Goal: Task Accomplishment & Management: Manage account settings

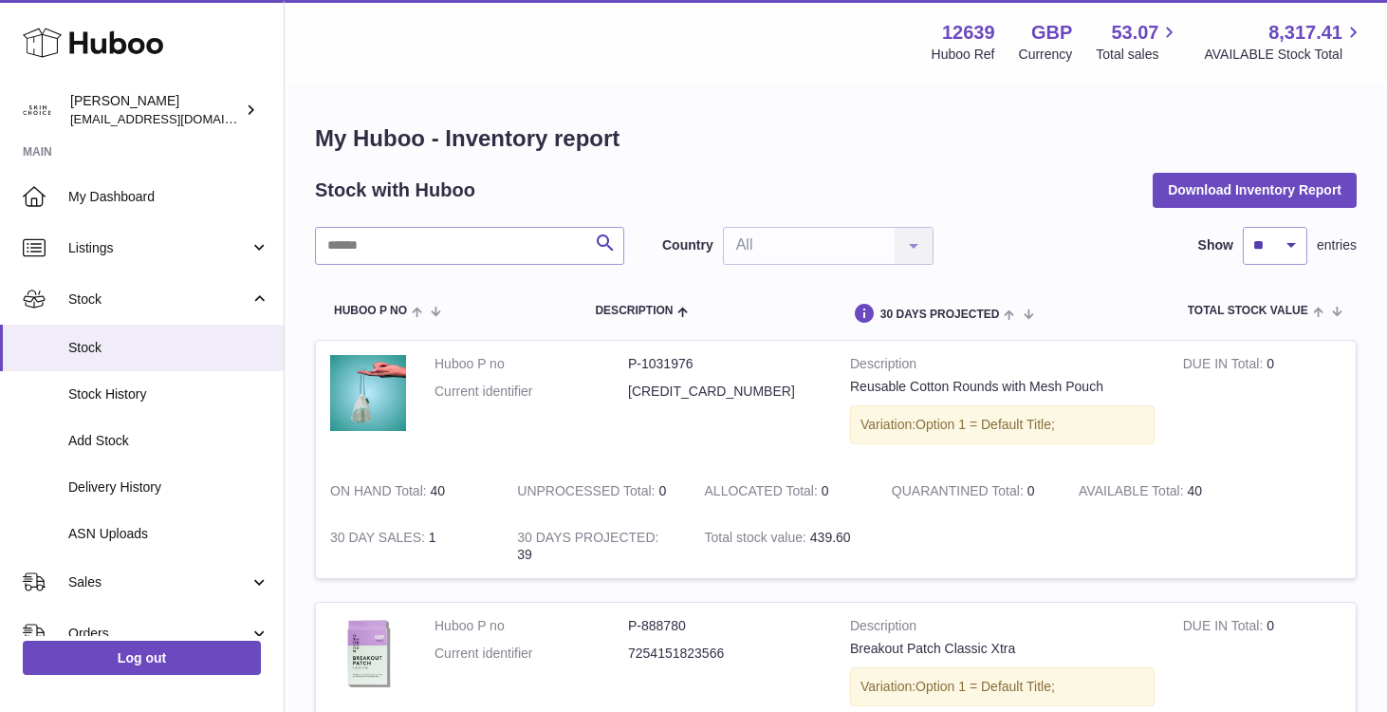
scroll to position [303, 0]
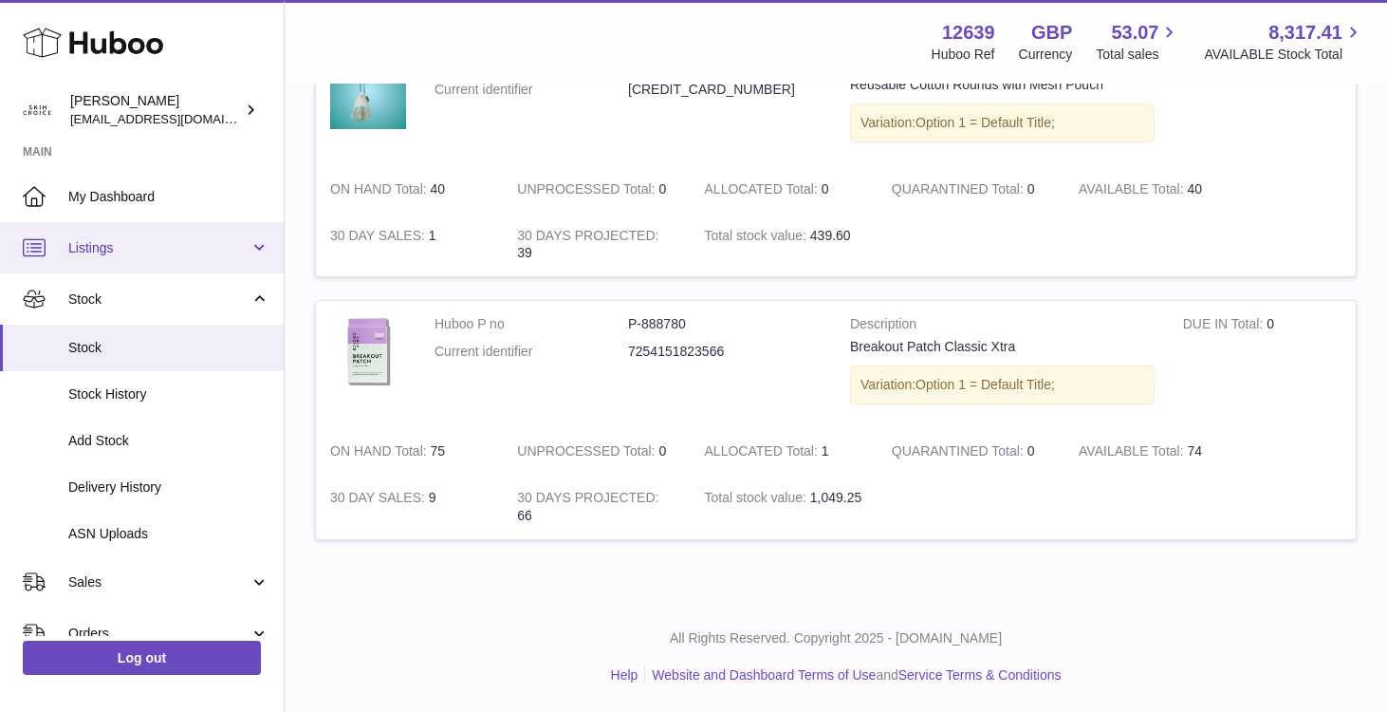
click at [201, 255] on span "Listings" at bounding box center [158, 248] width 181 height 18
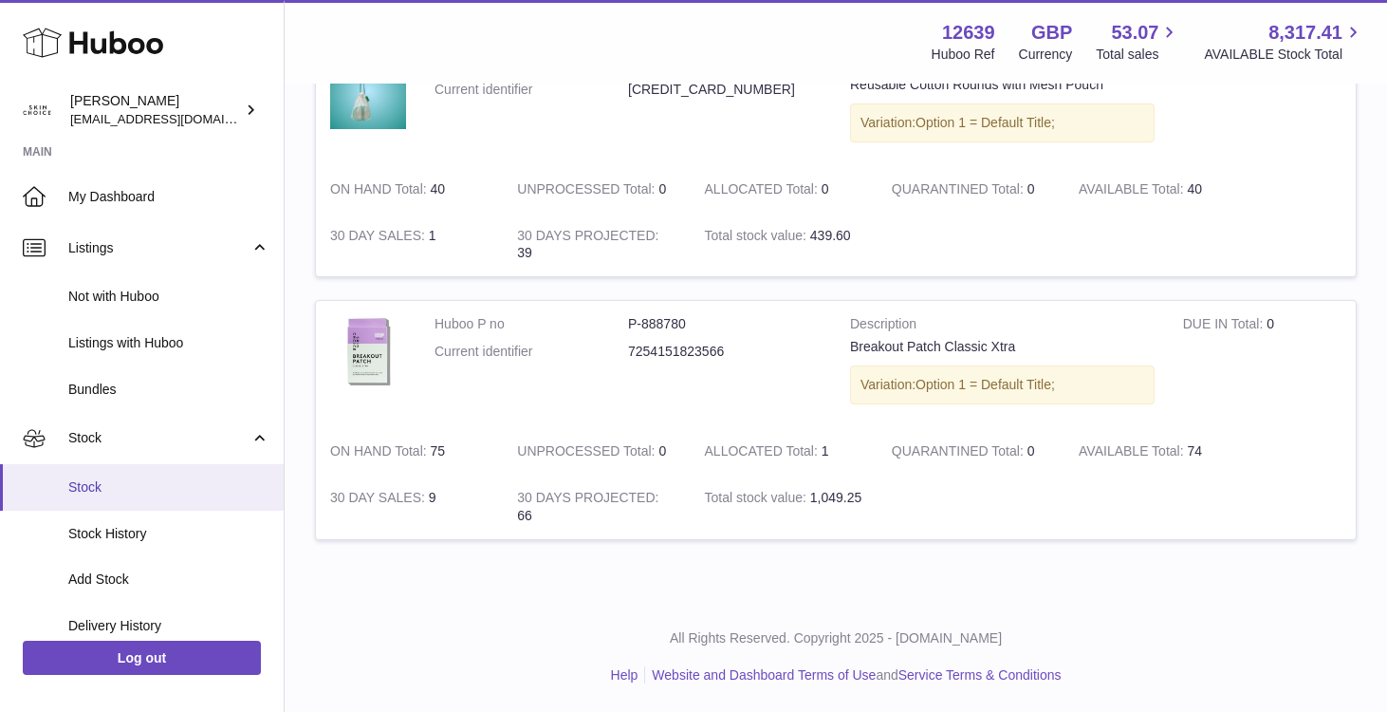
click at [167, 495] on span "Stock" at bounding box center [168, 487] width 201 height 18
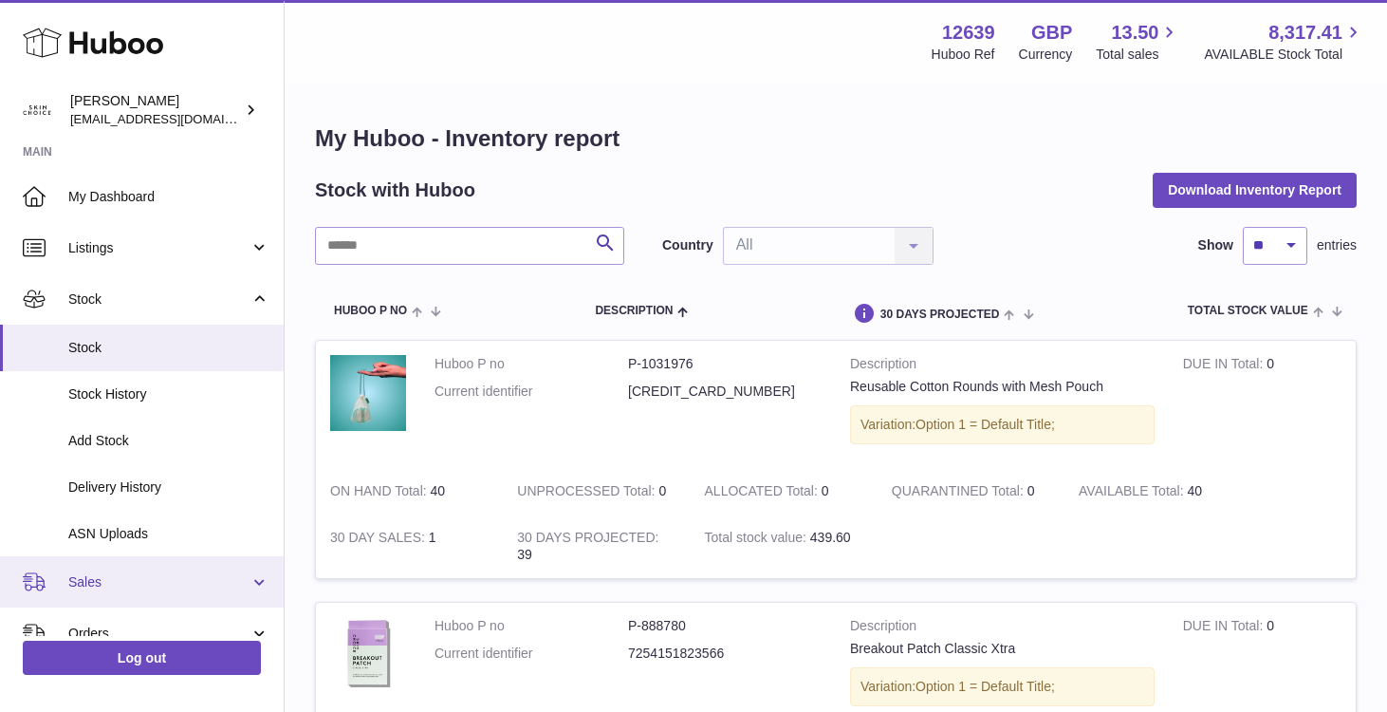
click at [161, 583] on span "Sales" at bounding box center [158, 582] width 181 height 18
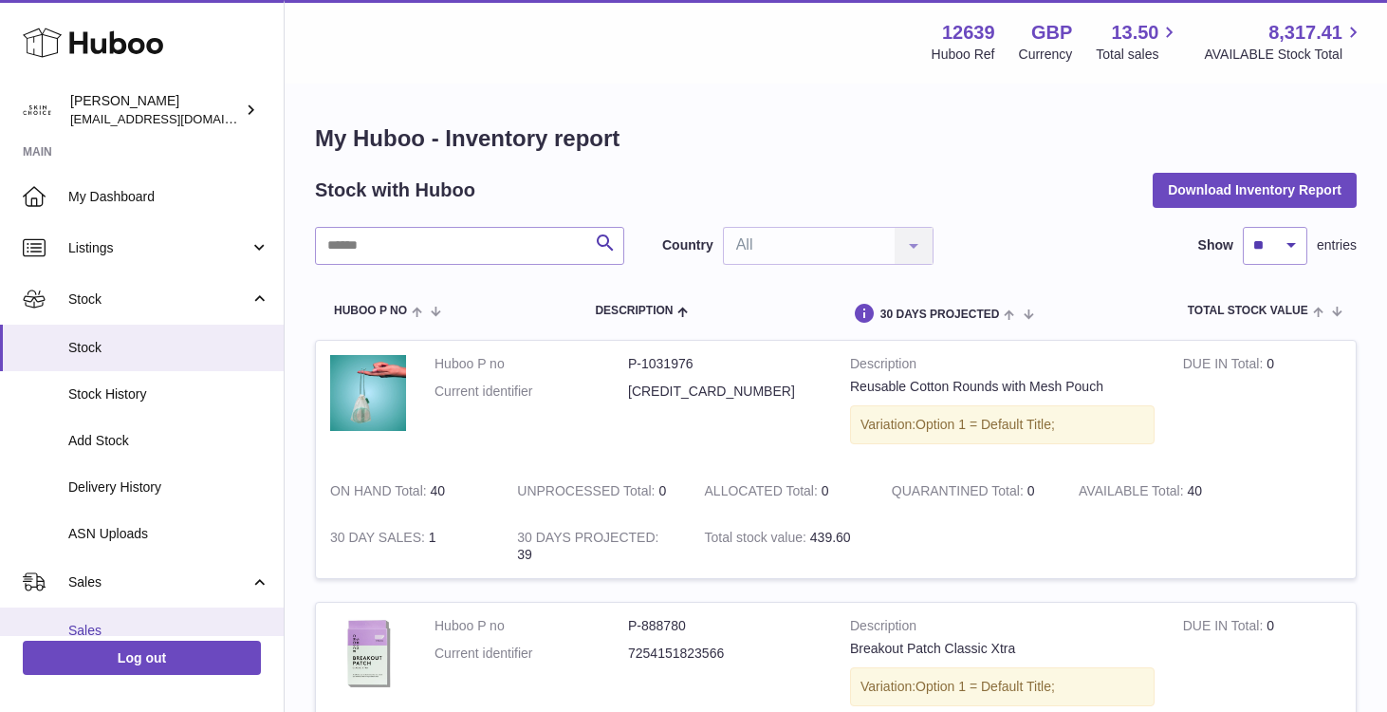
click at [139, 617] on link "Sales" at bounding box center [142, 630] width 284 height 46
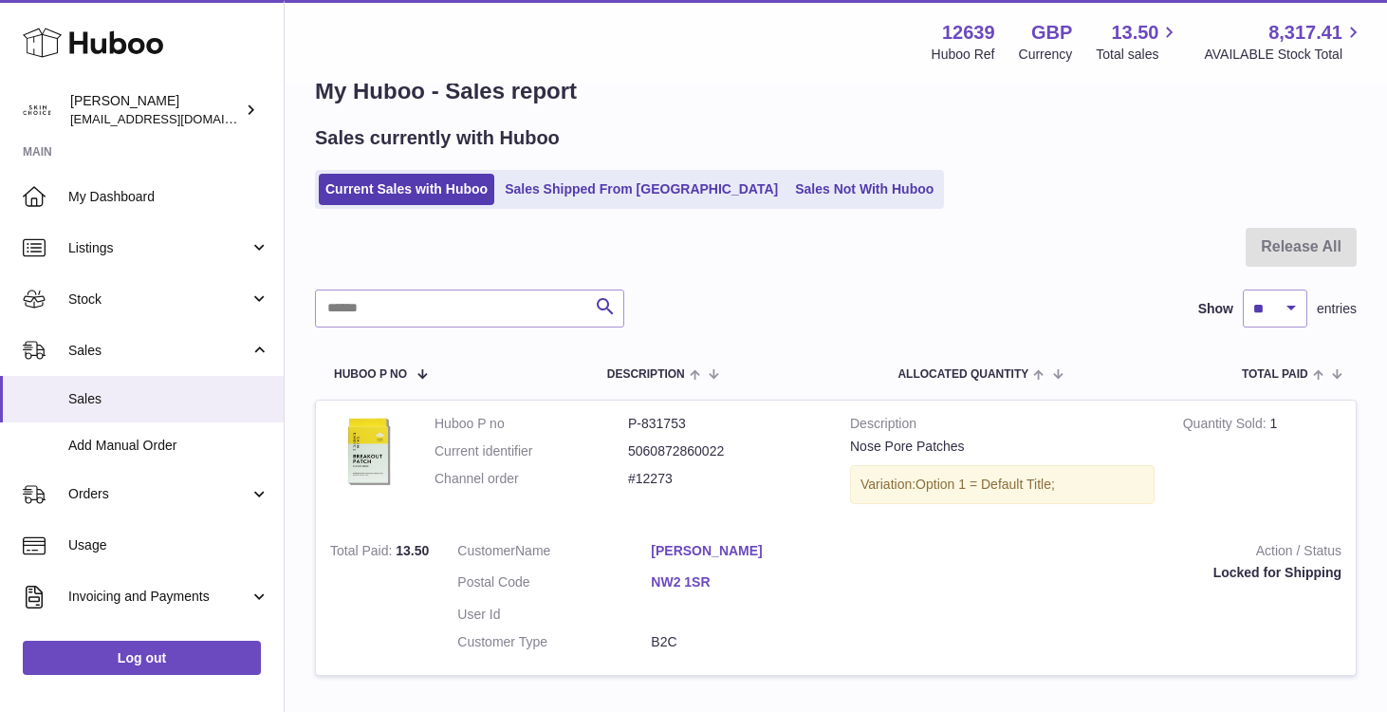
scroll to position [184, 0]
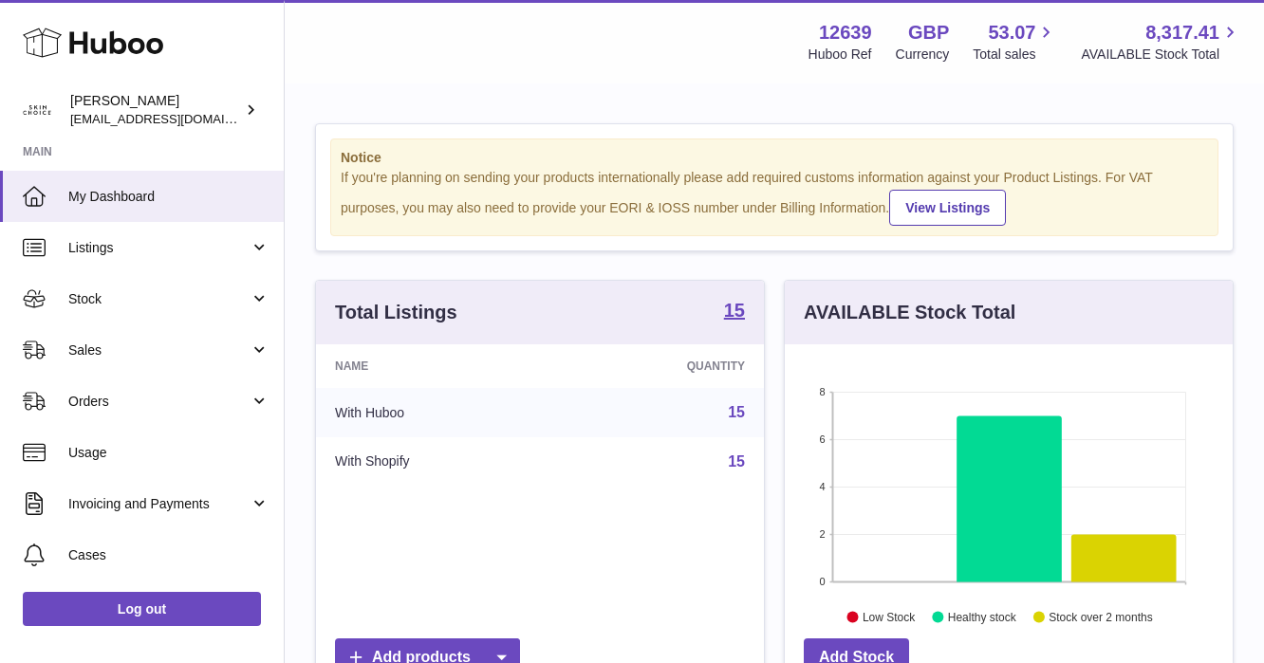
scroll to position [296, 448]
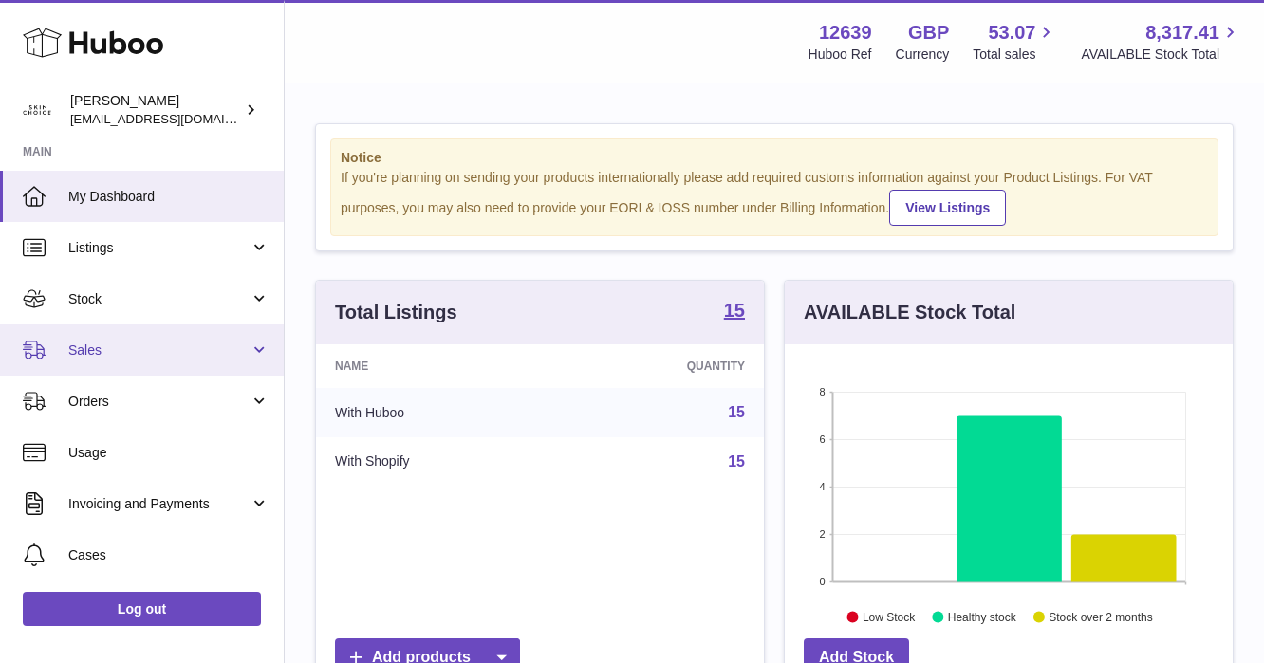
click at [171, 359] on link "Sales" at bounding box center [142, 350] width 284 height 51
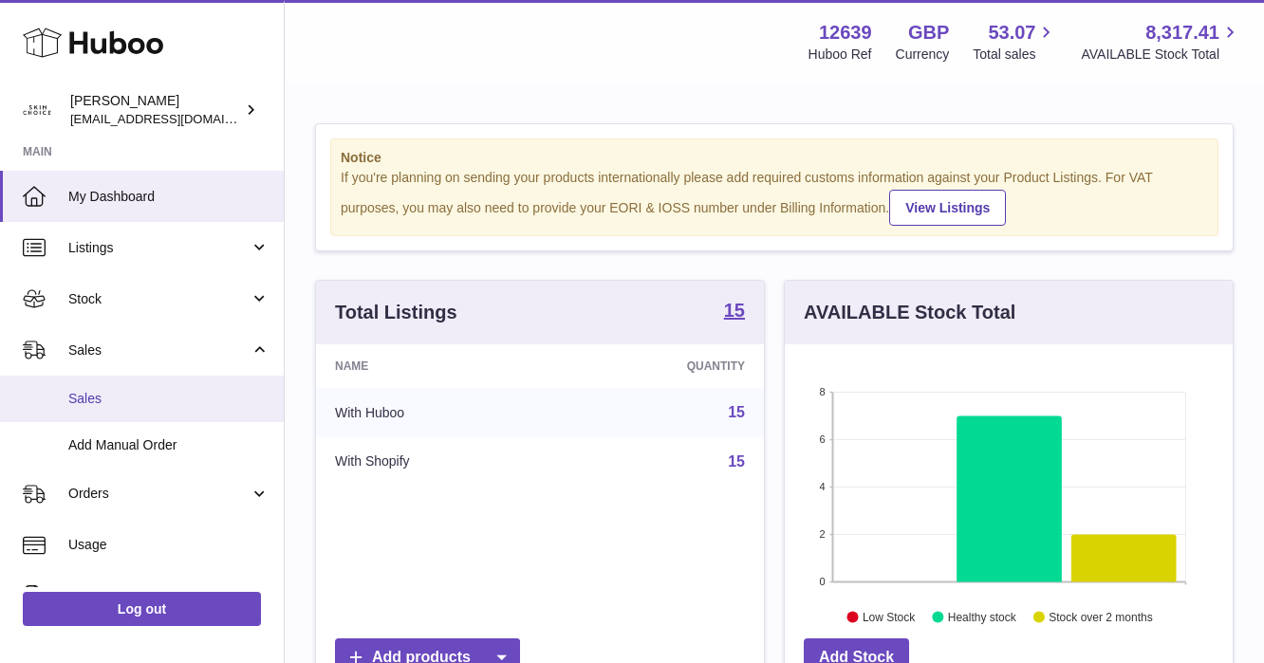
click at [168, 400] on span "Sales" at bounding box center [168, 399] width 201 height 18
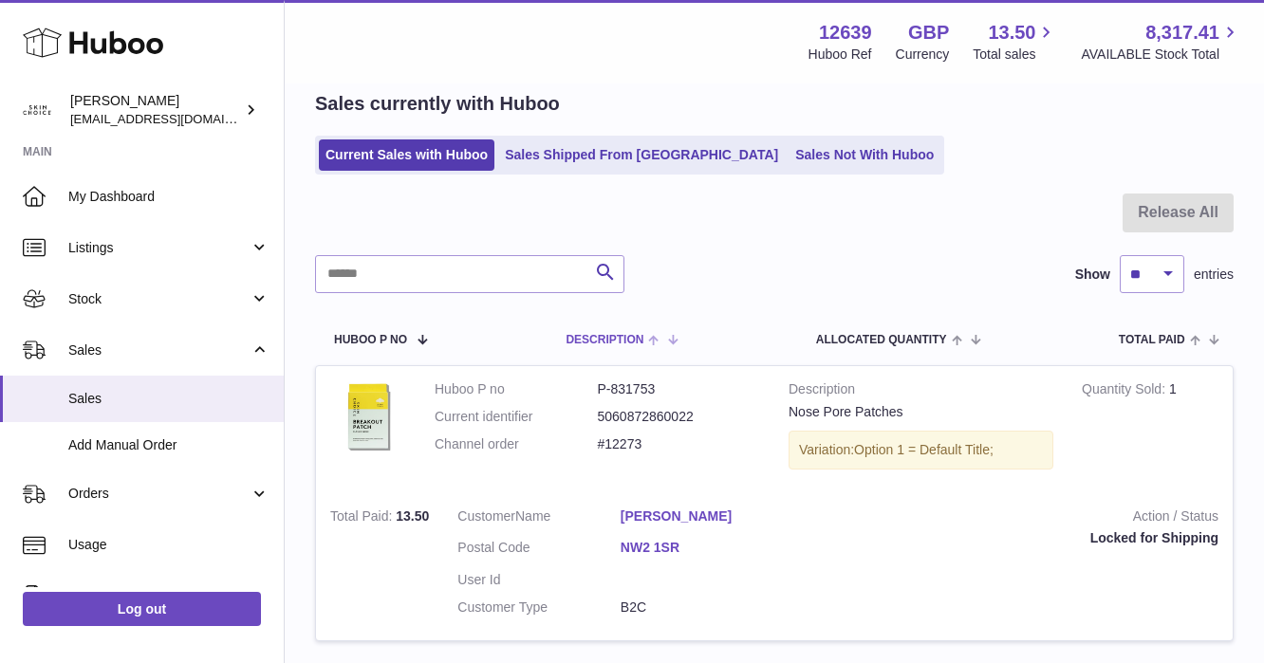
scroll to position [232, 0]
